Goal: Find specific page/section: Find specific page/section

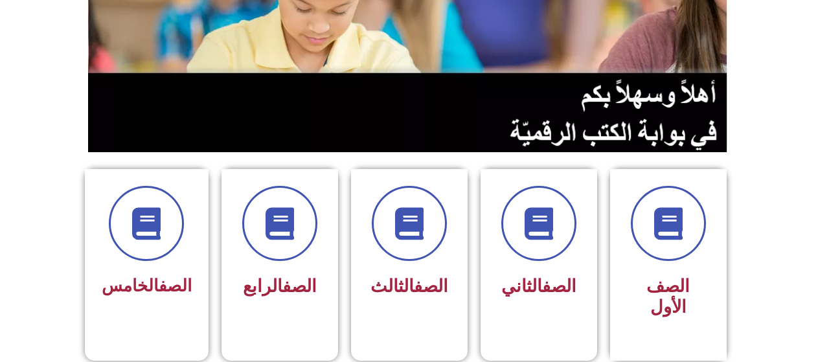
scroll to position [259, 0]
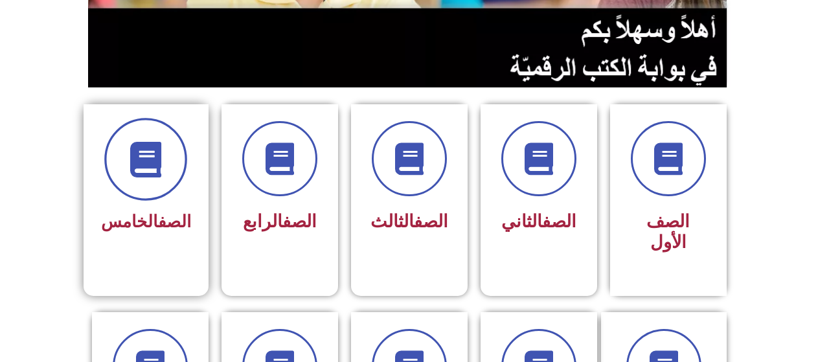
click at [142, 161] on icon at bounding box center [146, 160] width 36 height 36
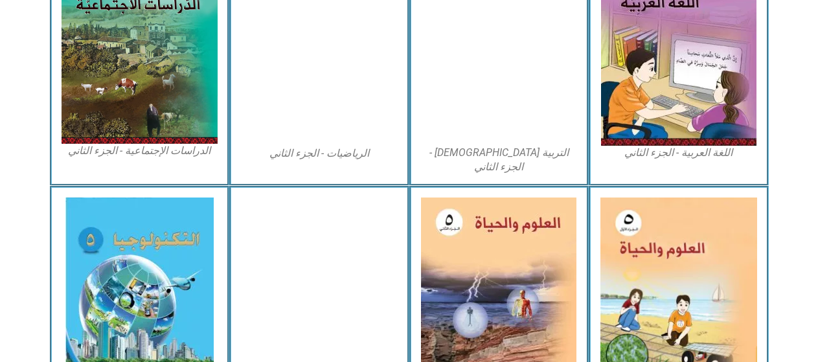
scroll to position [777, 0]
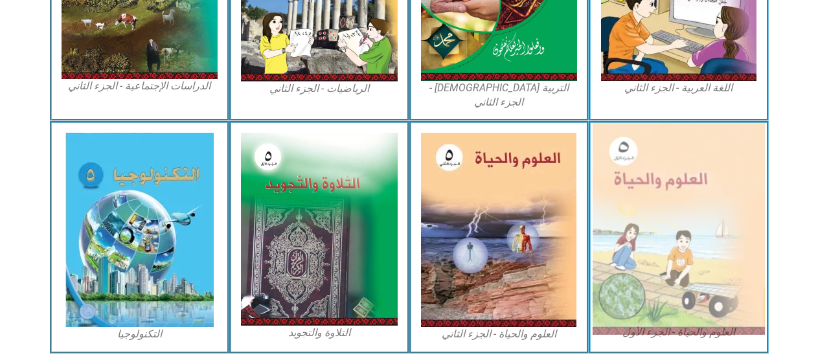
click at [699, 221] on img at bounding box center [678, 229] width 172 height 212
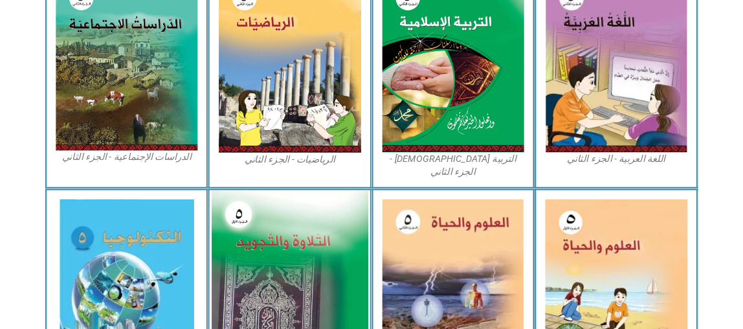
scroll to position [712, 0]
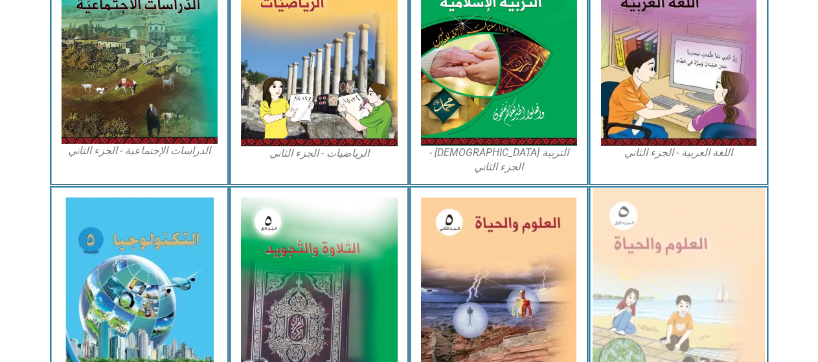
click at [647, 240] on img at bounding box center [678, 294] width 172 height 212
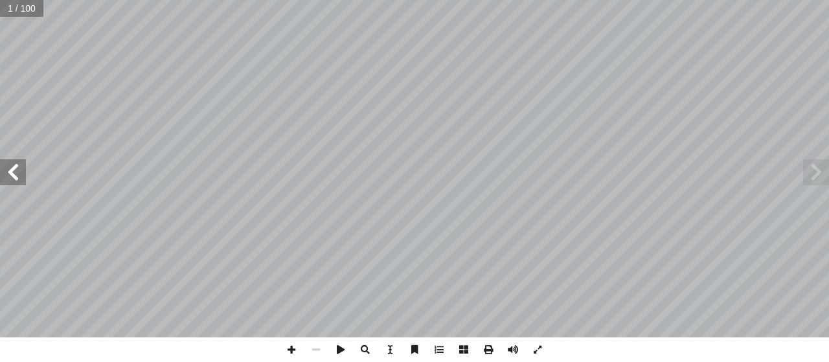
click at [17, 167] on span at bounding box center [13, 172] width 26 height 26
click at [17, 164] on span at bounding box center [13, 172] width 26 height 26
click at [17, 163] on span at bounding box center [13, 172] width 26 height 26
click at [17, 169] on span at bounding box center [13, 172] width 26 height 26
click at [811, 170] on span at bounding box center [816, 172] width 26 height 26
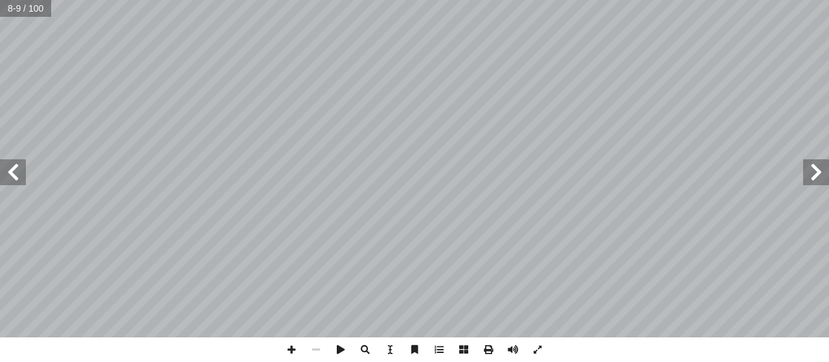
click at [811, 170] on span at bounding box center [816, 172] width 26 height 26
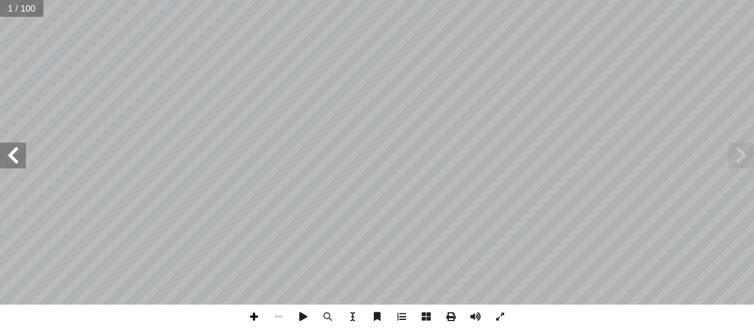
click at [252, 313] on span at bounding box center [253, 316] width 25 height 25
click at [16, 156] on span at bounding box center [13, 155] width 26 height 26
click at [17, 154] on span at bounding box center [13, 155] width 26 height 26
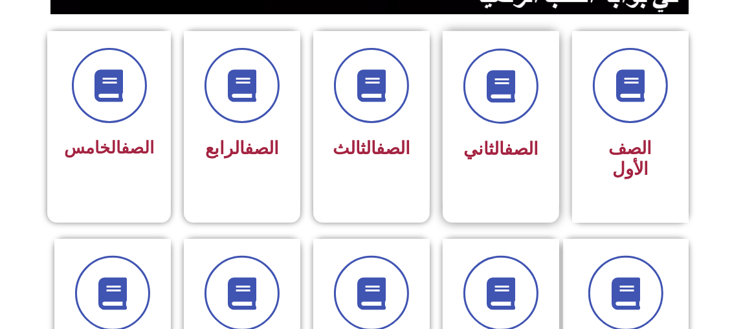
scroll to position [353, 0]
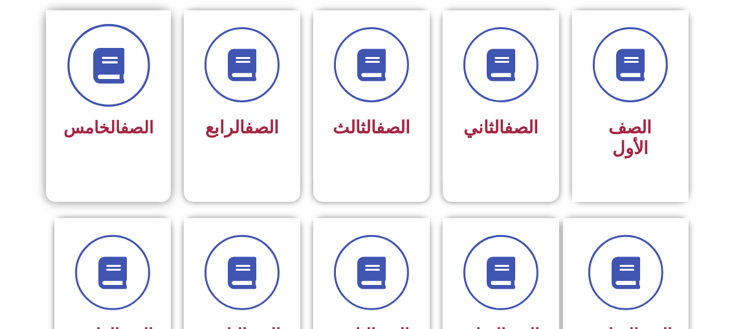
click at [118, 93] on span at bounding box center [108, 65] width 83 height 83
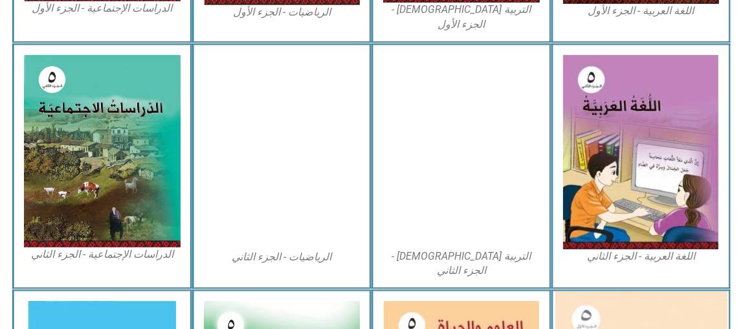
scroll to position [765, 0]
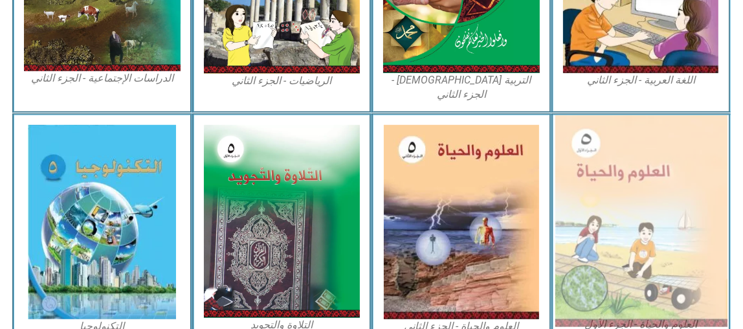
click at [621, 266] on img at bounding box center [641, 221] width 172 height 212
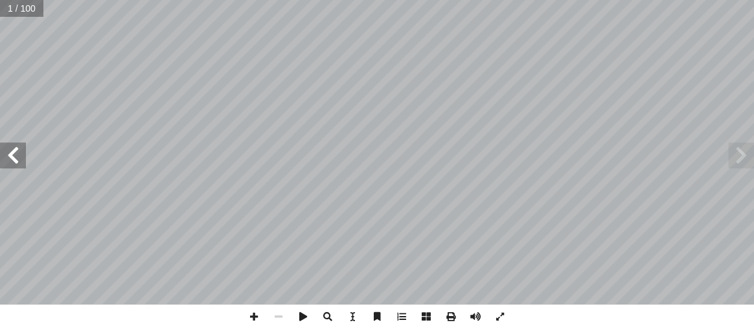
click at [8, 146] on span at bounding box center [13, 155] width 26 height 26
click at [12, 148] on span at bounding box center [13, 155] width 26 height 26
click at [252, 319] on span at bounding box center [253, 316] width 25 height 25
click at [251, 315] on span at bounding box center [253, 316] width 25 height 25
